Goal: Browse casually: Explore the website without a specific task or goal

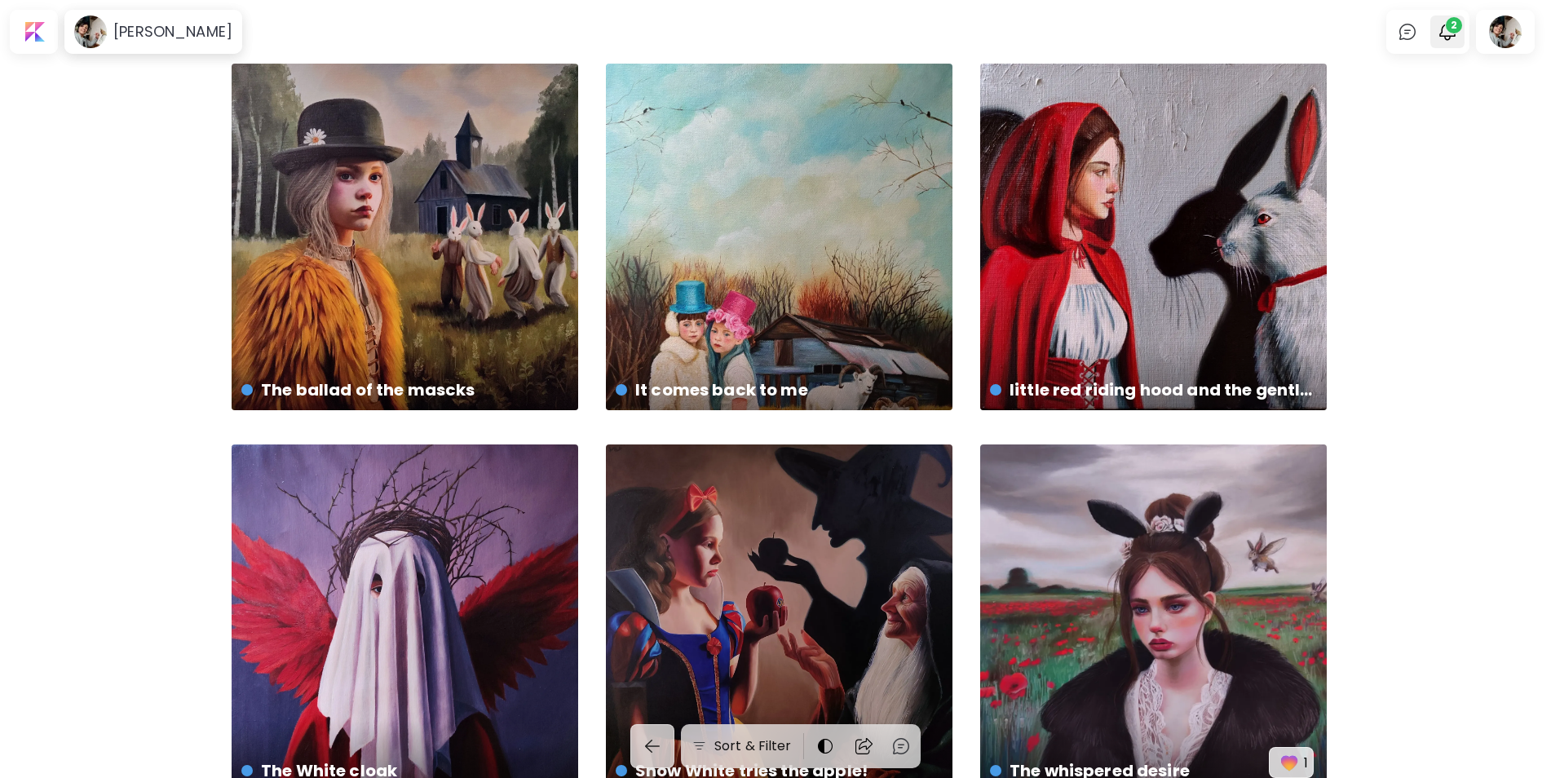
click at [1462, 28] on span "2" at bounding box center [1454, 25] width 16 height 16
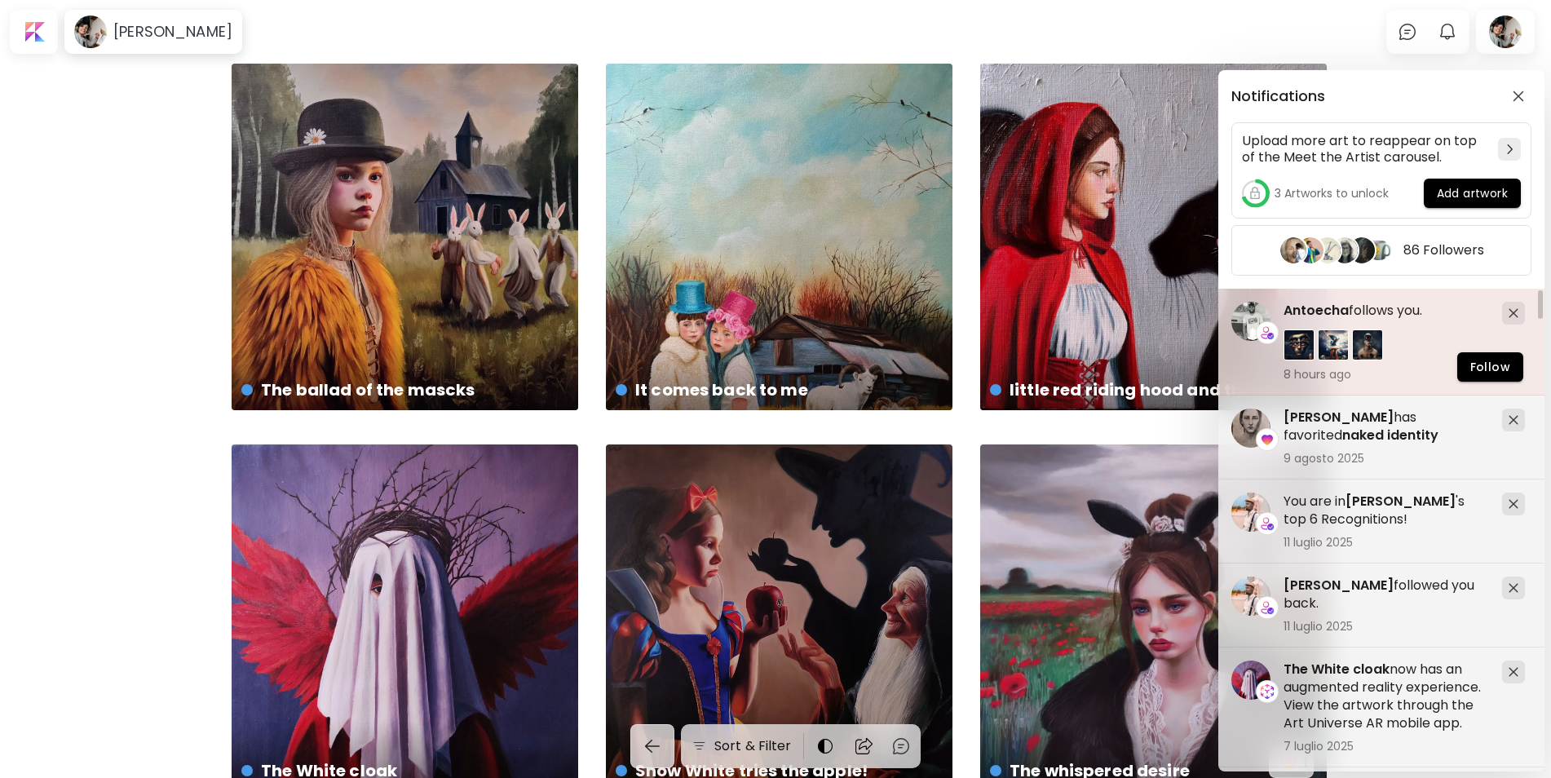
click at [1334, 312] on span "Antoecha" at bounding box center [1316, 310] width 65 height 19
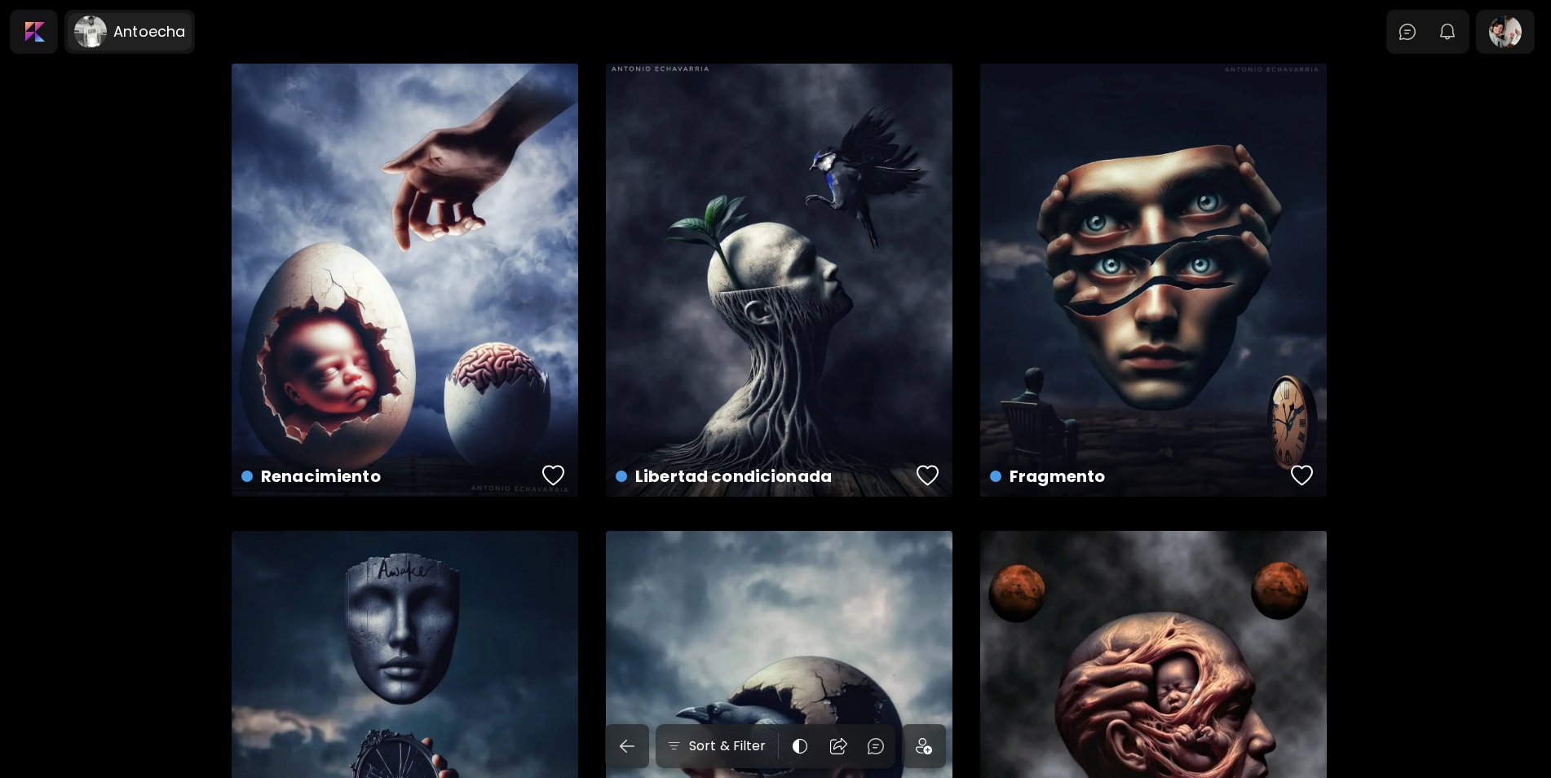
click at [184, 36] on h6 "Antoecha" at bounding box center [149, 32] width 72 height 20
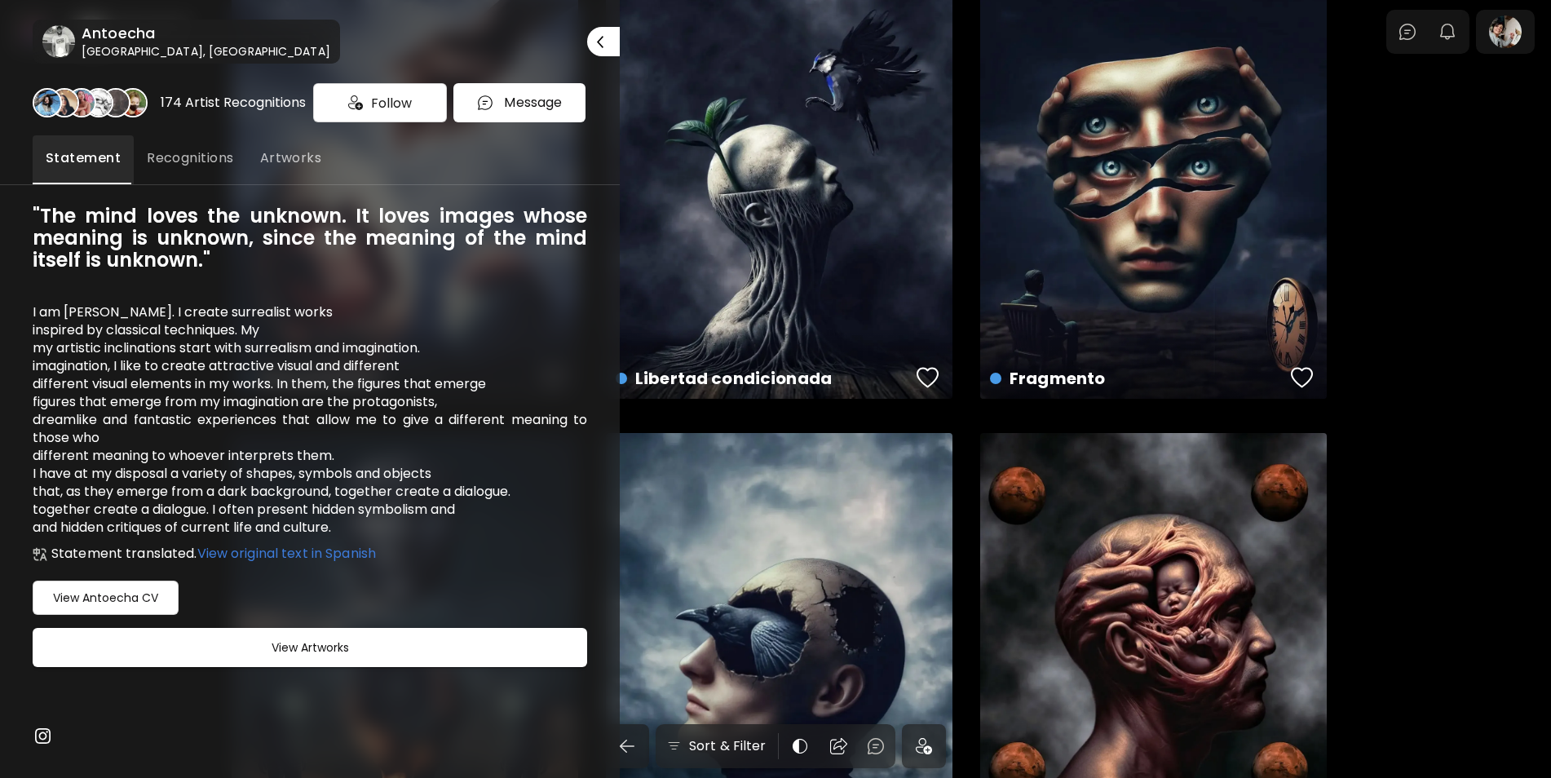
scroll to position [82, 0]
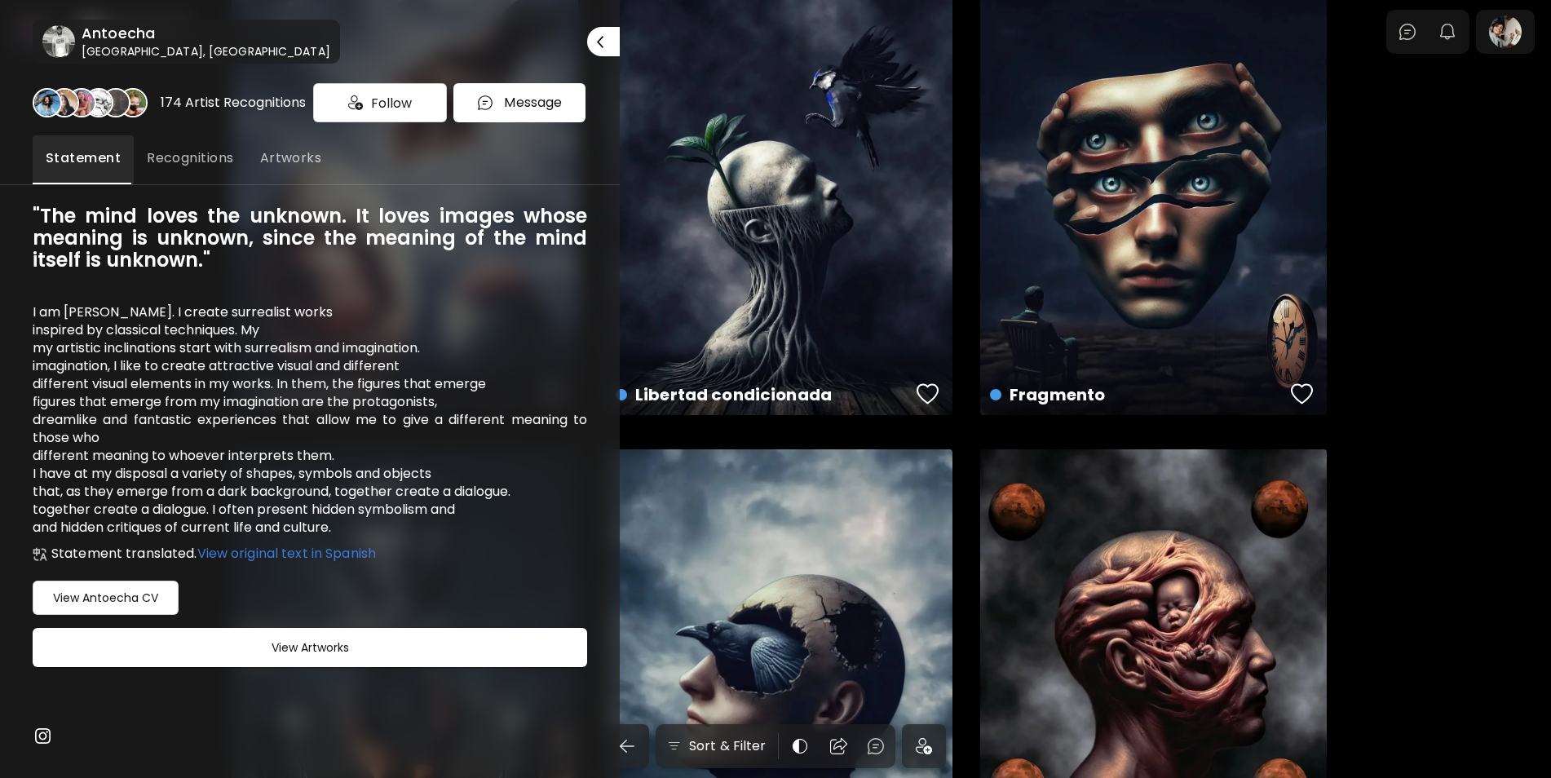
click at [798, 234] on div at bounding box center [775, 389] width 1551 height 778
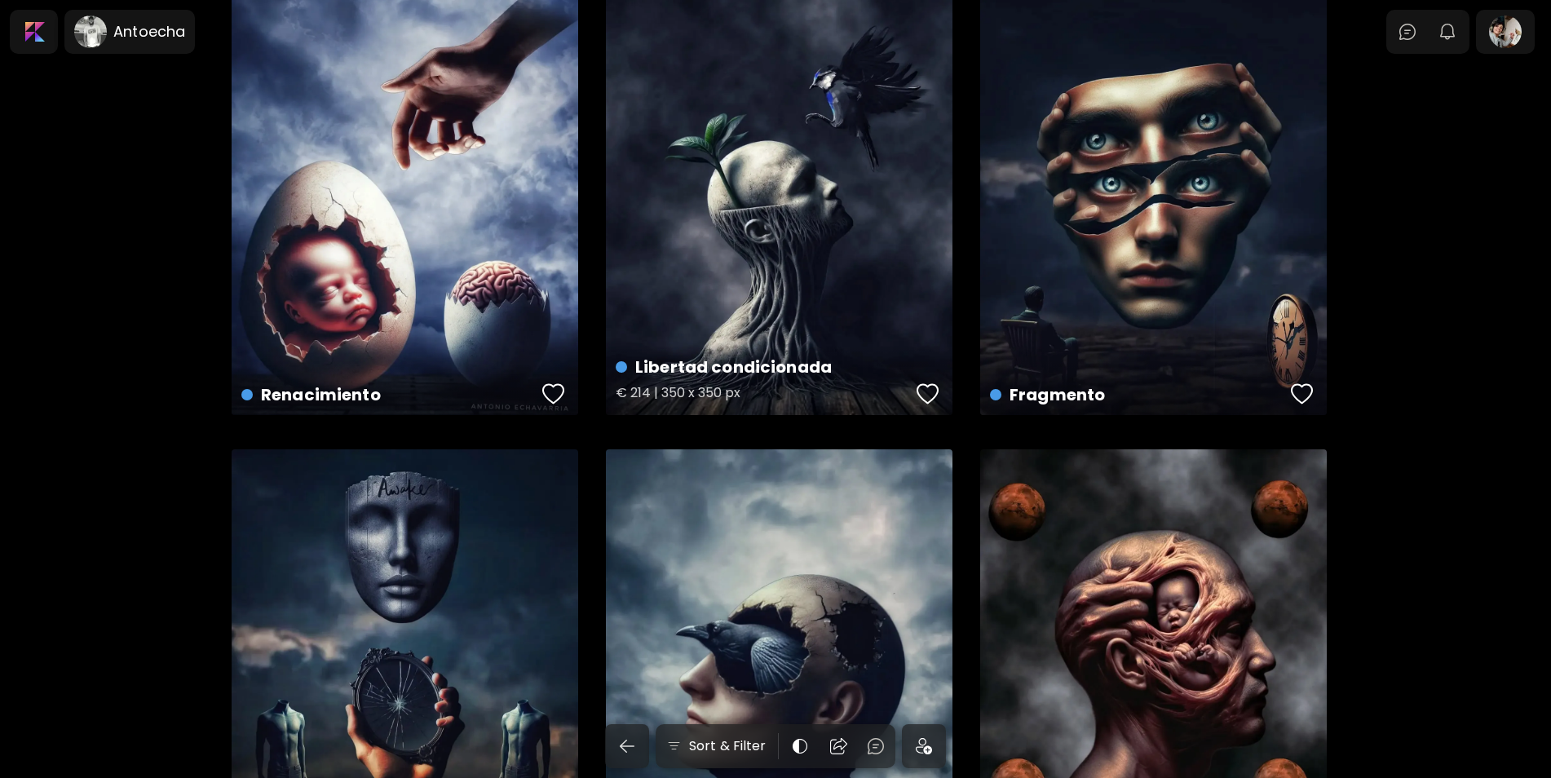
click at [798, 234] on div "Libertad condicionada € 214 | 350 x 350 px" at bounding box center [779, 198] width 347 height 433
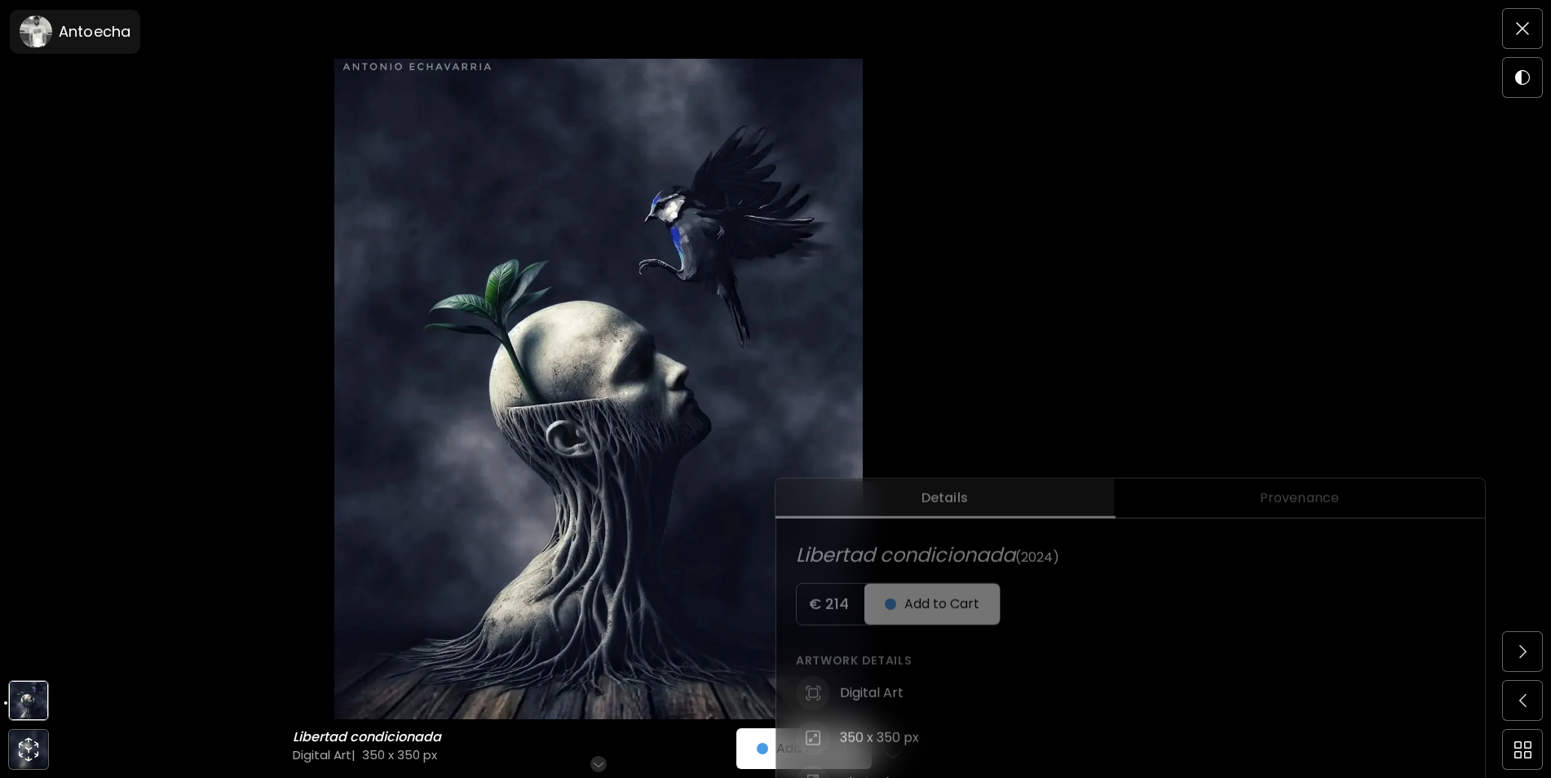
scroll to position [82, 0]
